Goal: Task Accomplishment & Management: Manage account settings

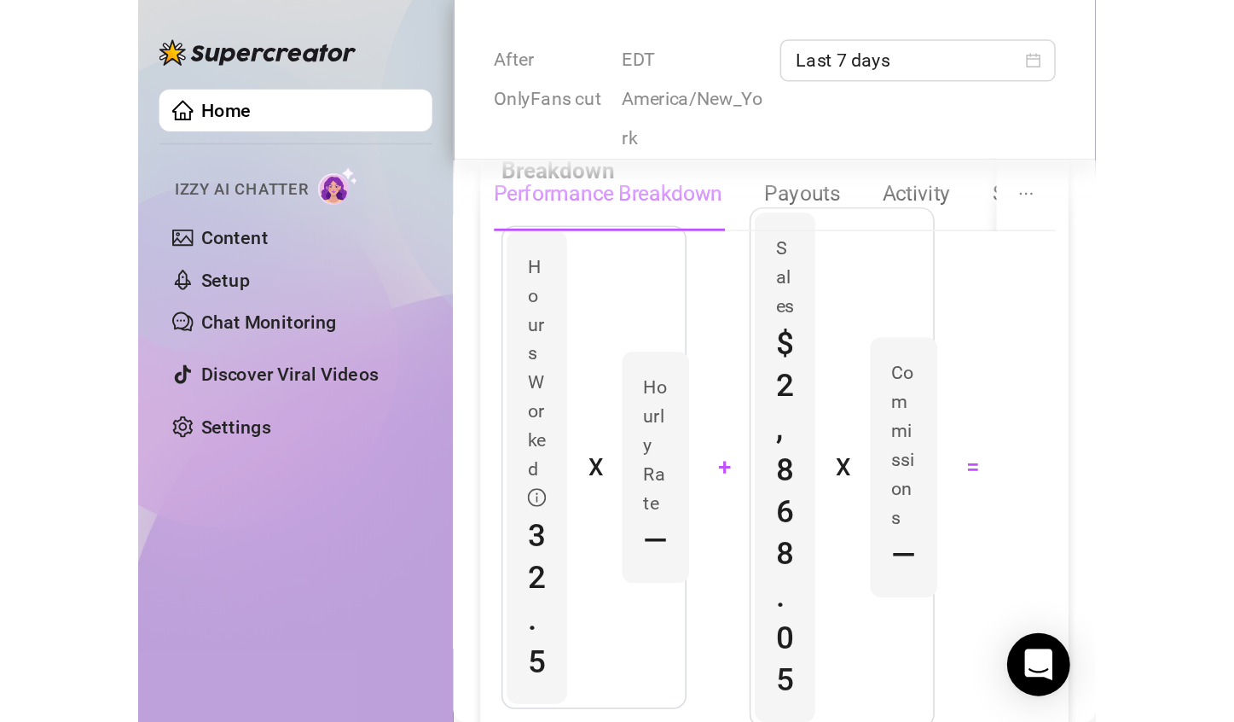
scroll to position [740, 0]
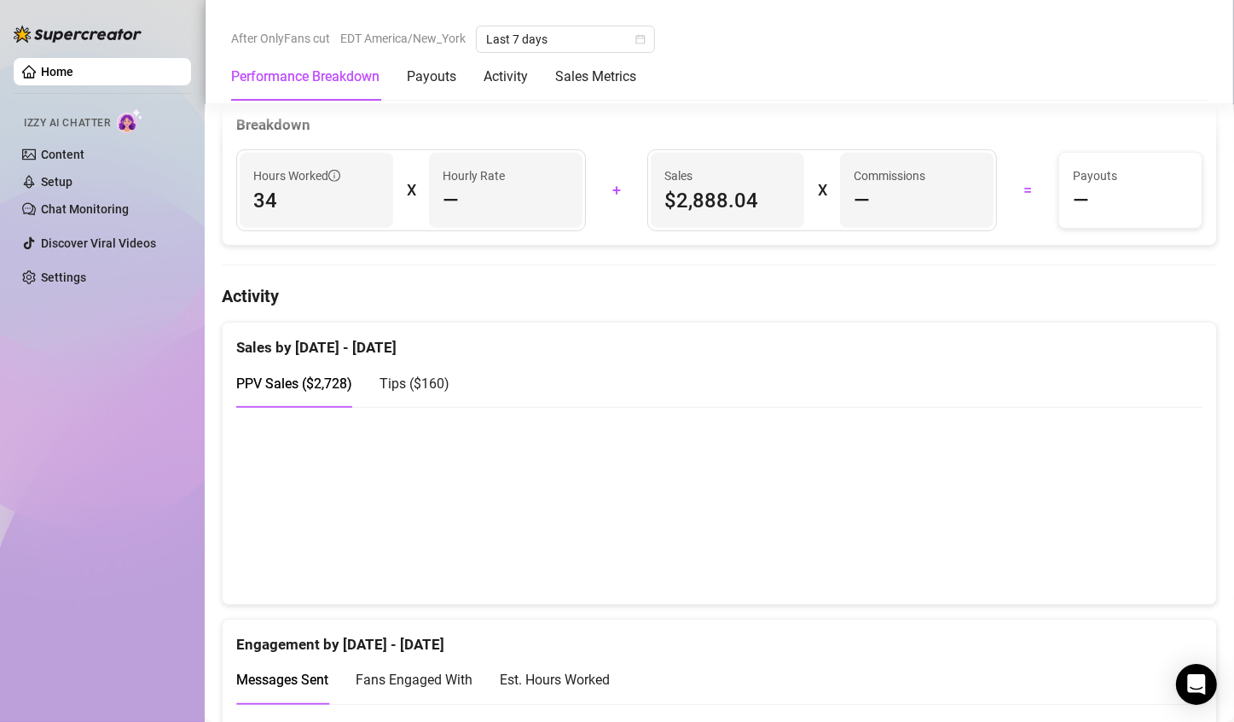
scroll to position [867, 0]
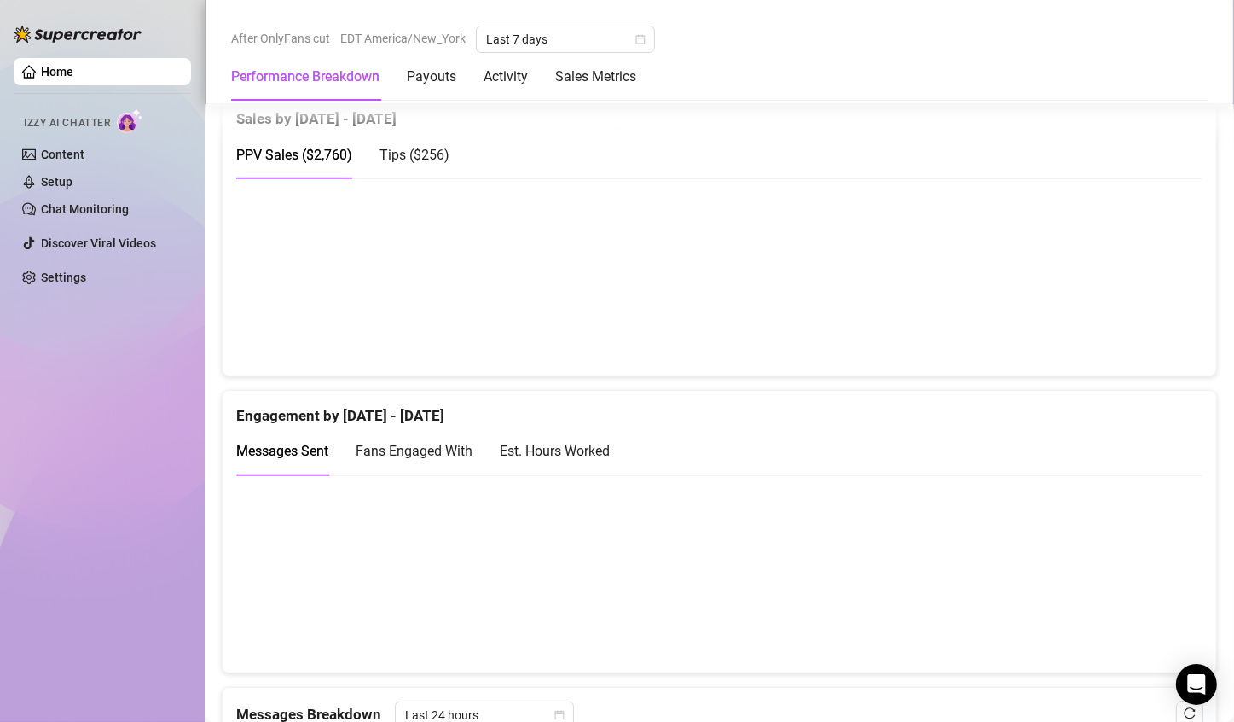
scroll to position [933, 0]
click at [439, 148] on span "Tips ( $256 )" at bounding box center [415, 156] width 70 height 16
